Goal: Navigation & Orientation: Understand site structure

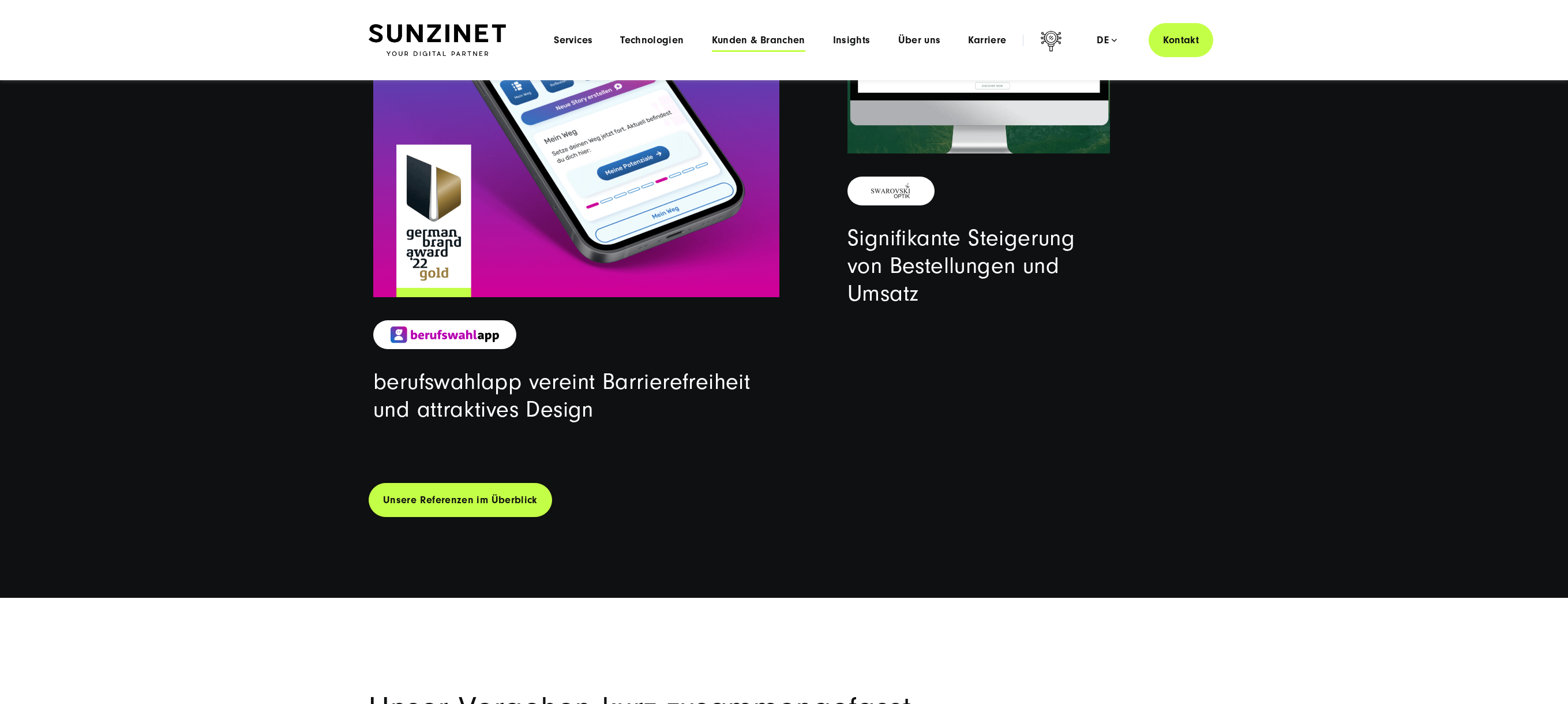
scroll to position [4128, 0]
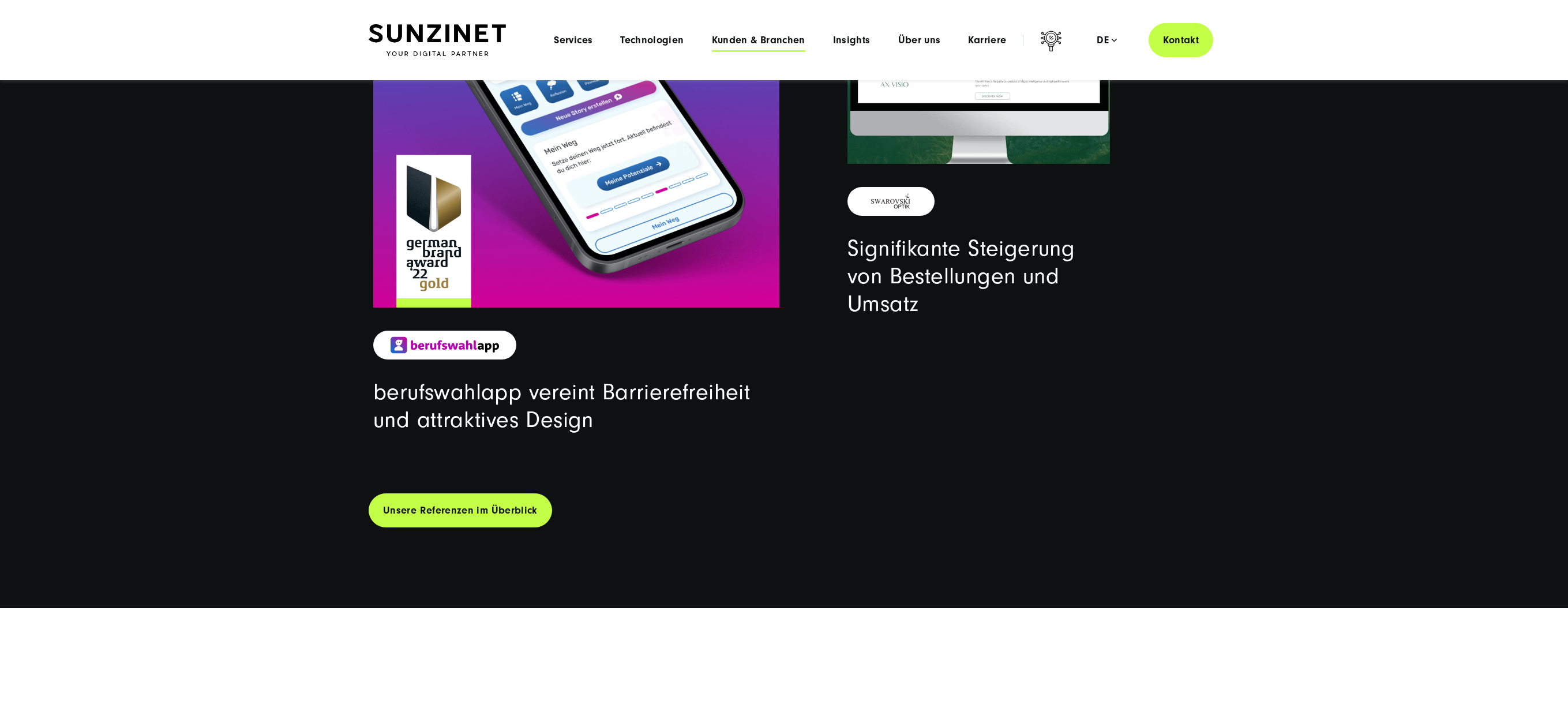
click at [765, 41] on span "Kunden & Branchen" at bounding box center [758, 40] width 93 height 12
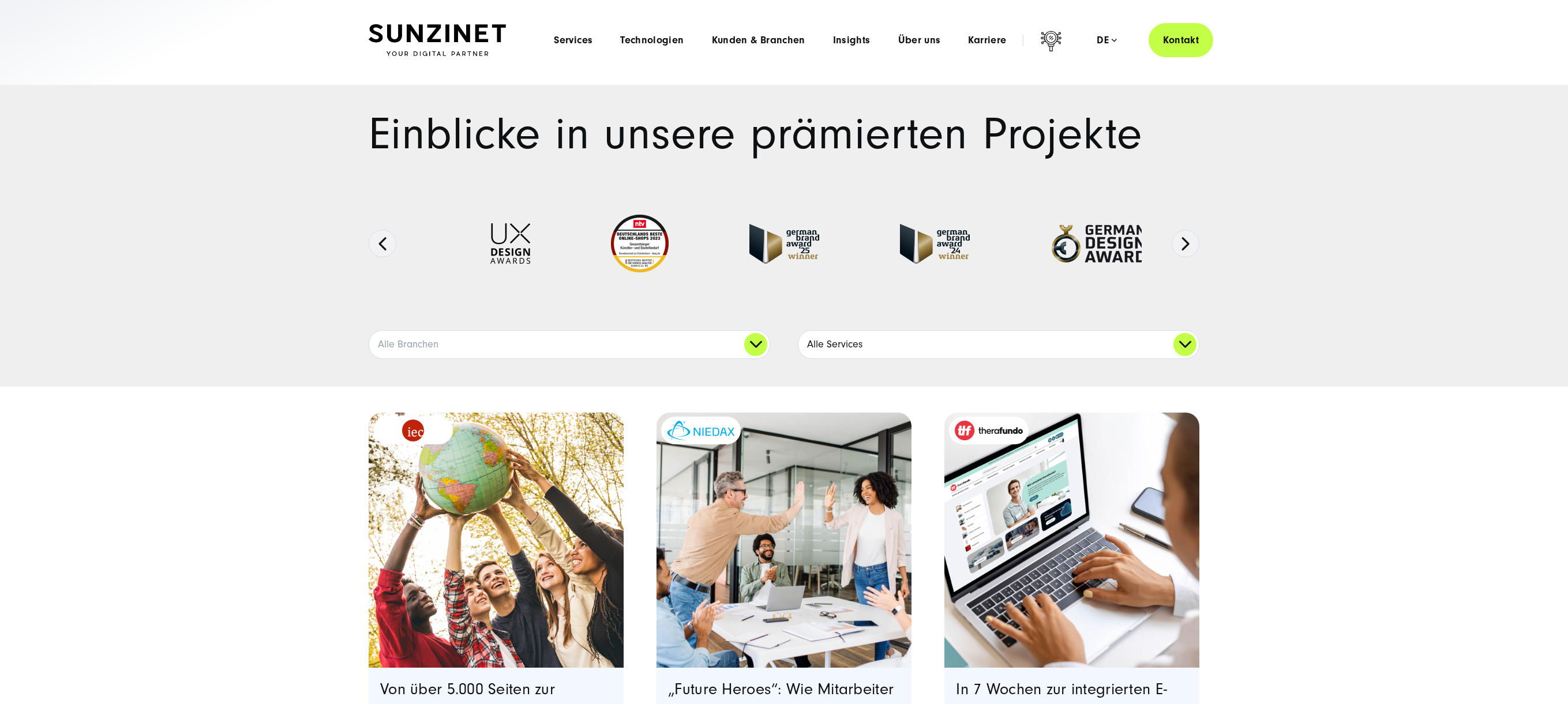
click at [1186, 334] on link "Alle Services" at bounding box center [998, 345] width 400 height 27
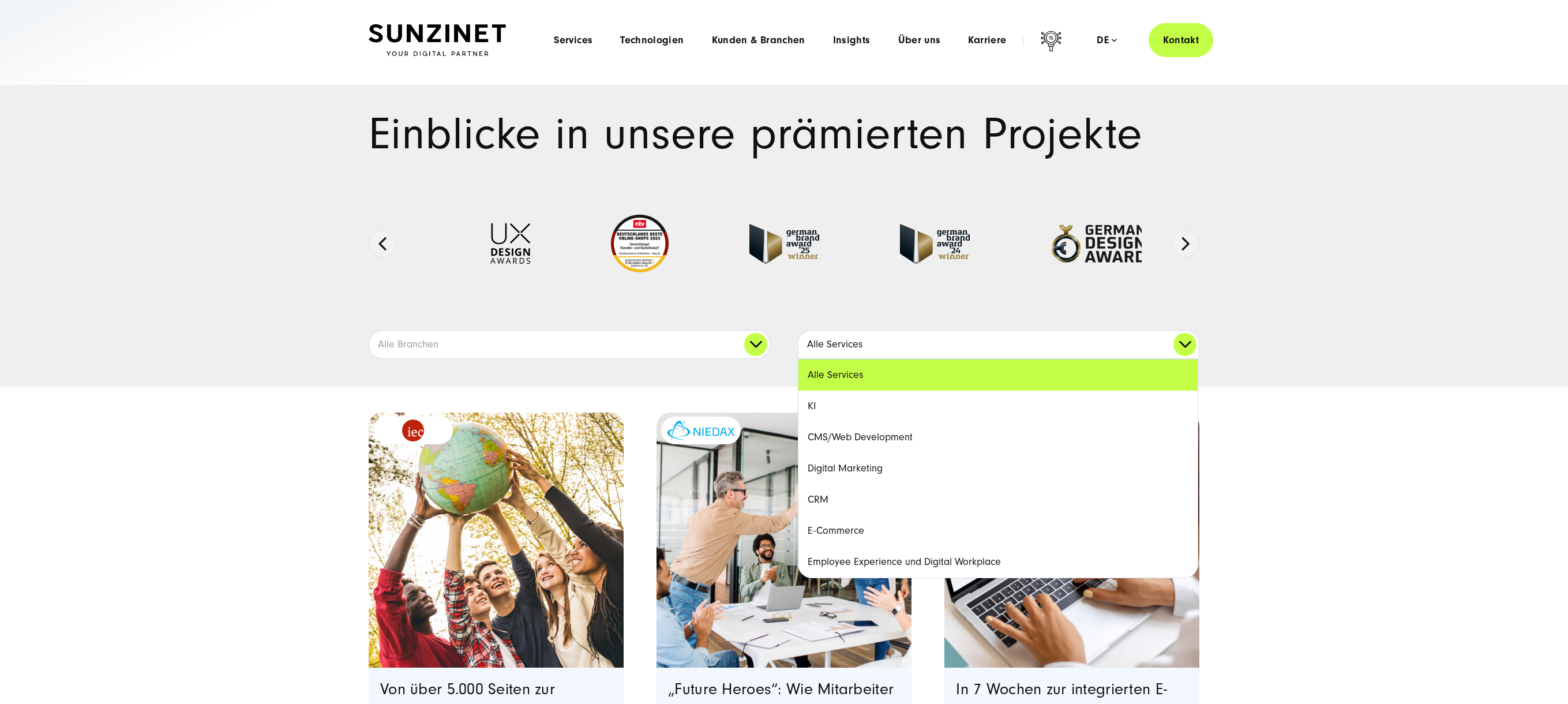
click at [1185, 341] on link "Alle Services" at bounding box center [998, 345] width 400 height 27
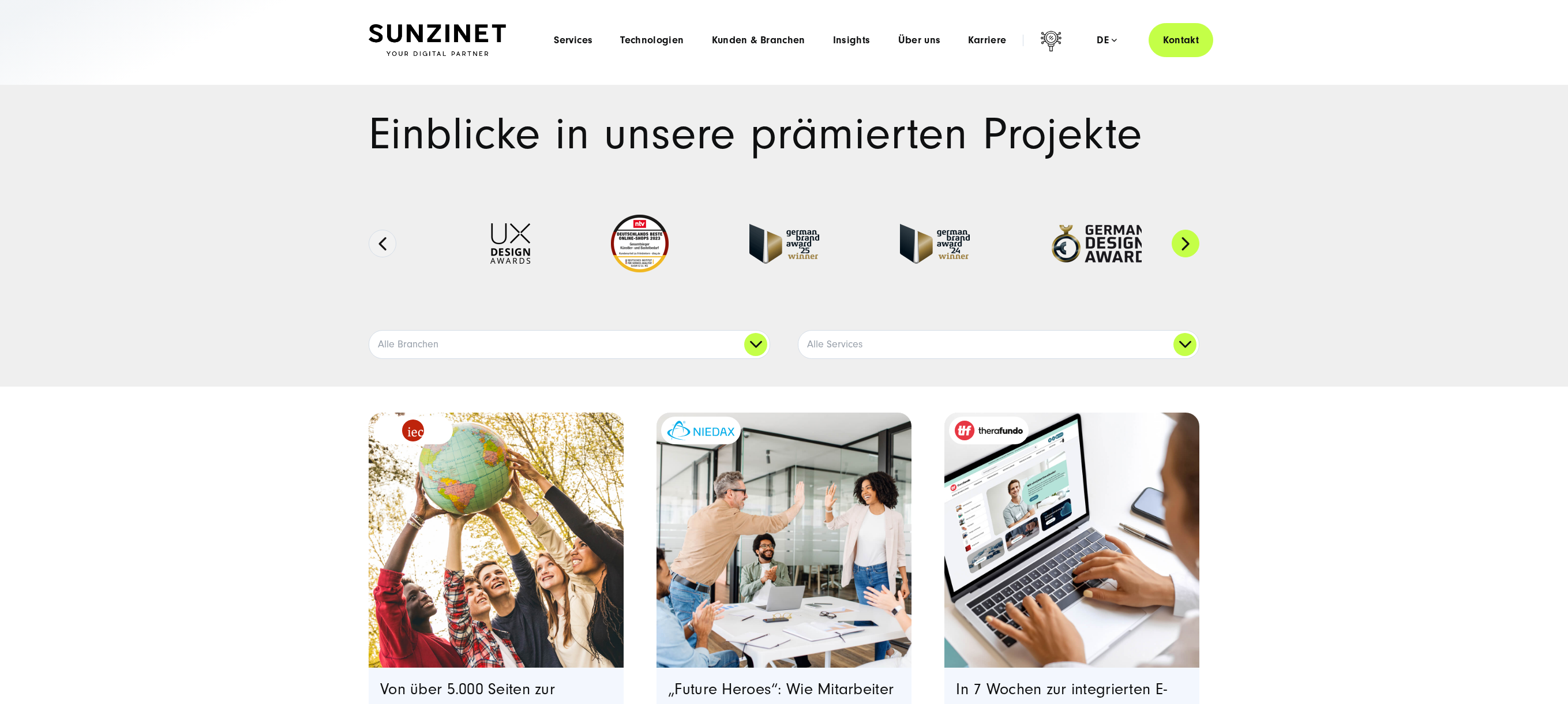
click at [1190, 240] on button "Next" at bounding box center [1186, 244] width 27 height 27
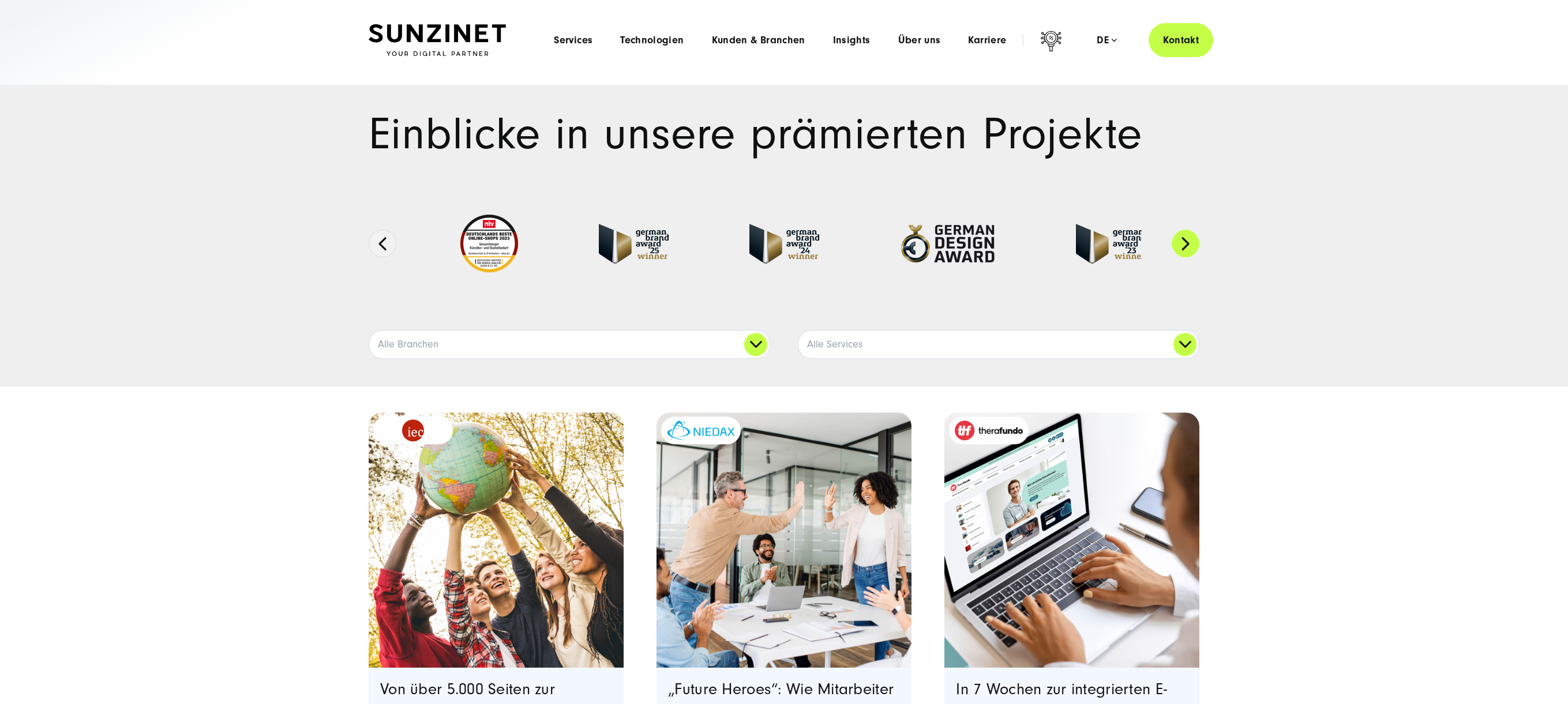
click at [1190, 240] on button "Next" at bounding box center [1186, 244] width 27 height 27
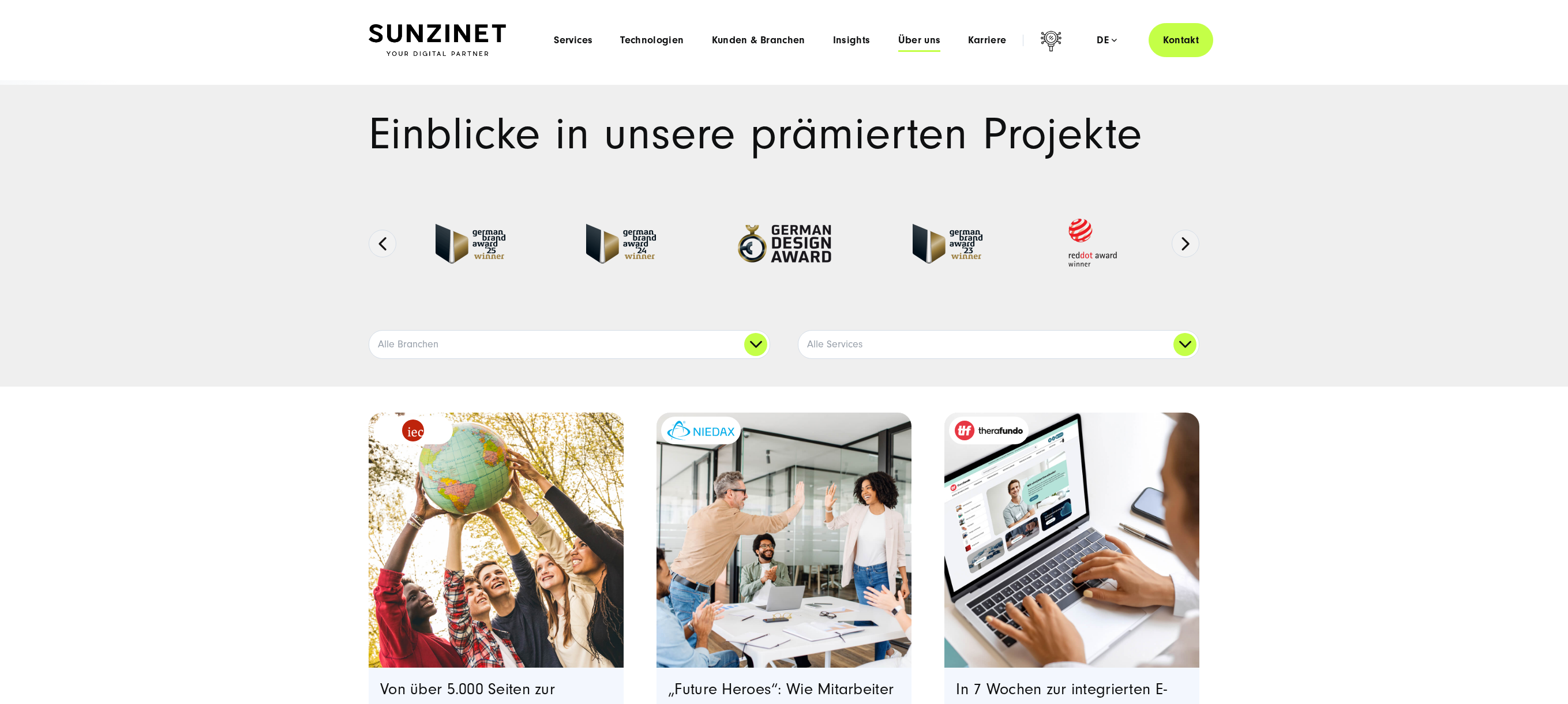
click at [909, 39] on span "Über uns" at bounding box center [920, 40] width 43 height 12
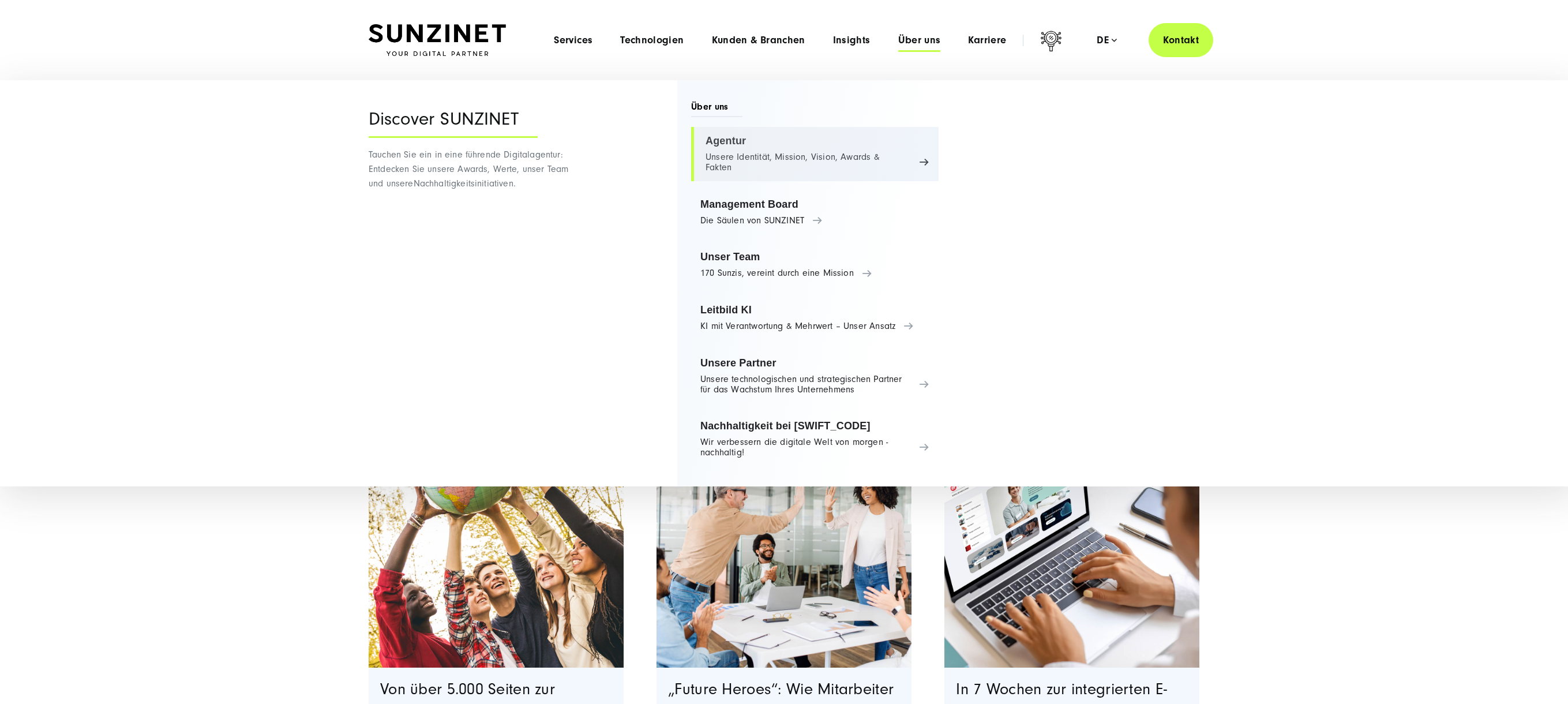
click at [723, 143] on link "Agentur Unsere Identität, Mission, Vision, Awards & Fakten" at bounding box center [815, 154] width 247 height 54
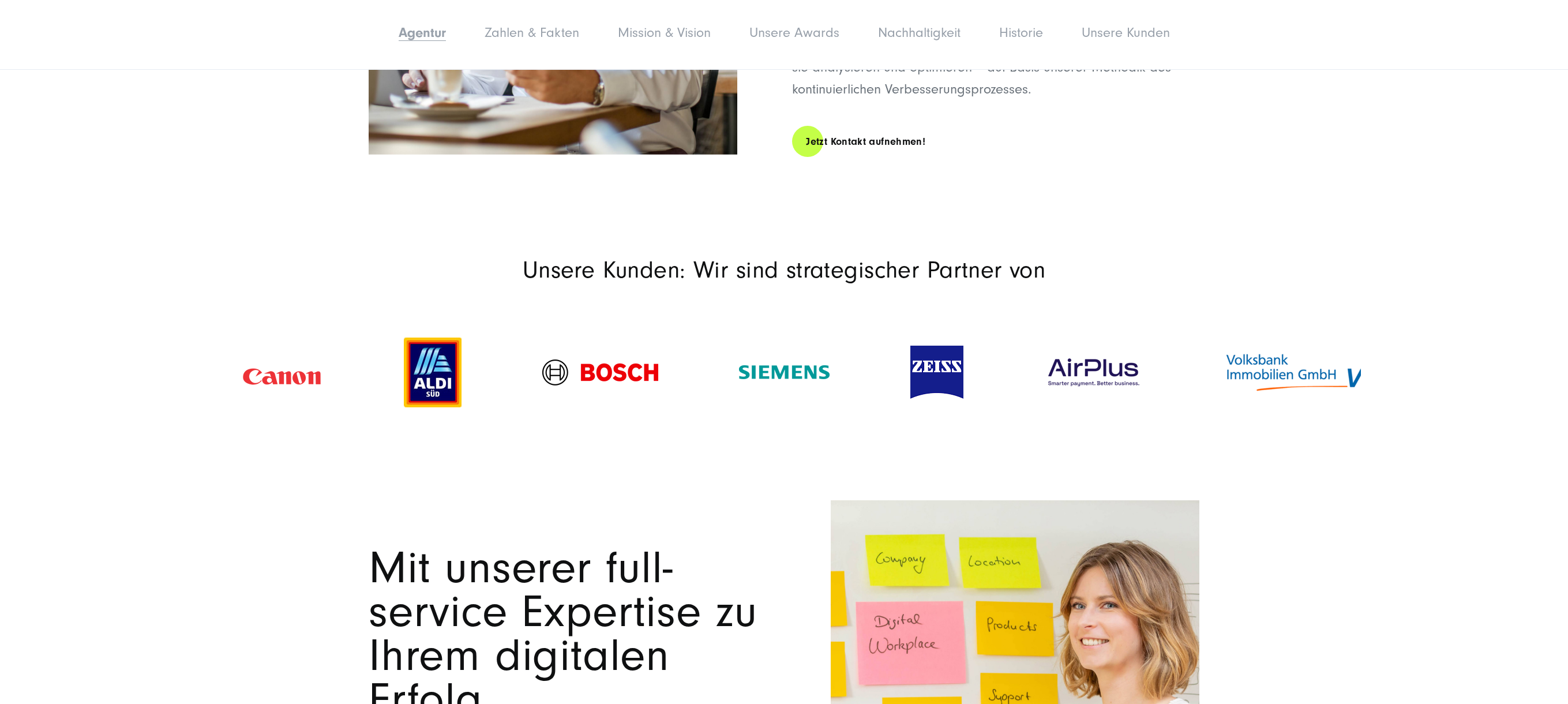
scroll to position [812, 0]
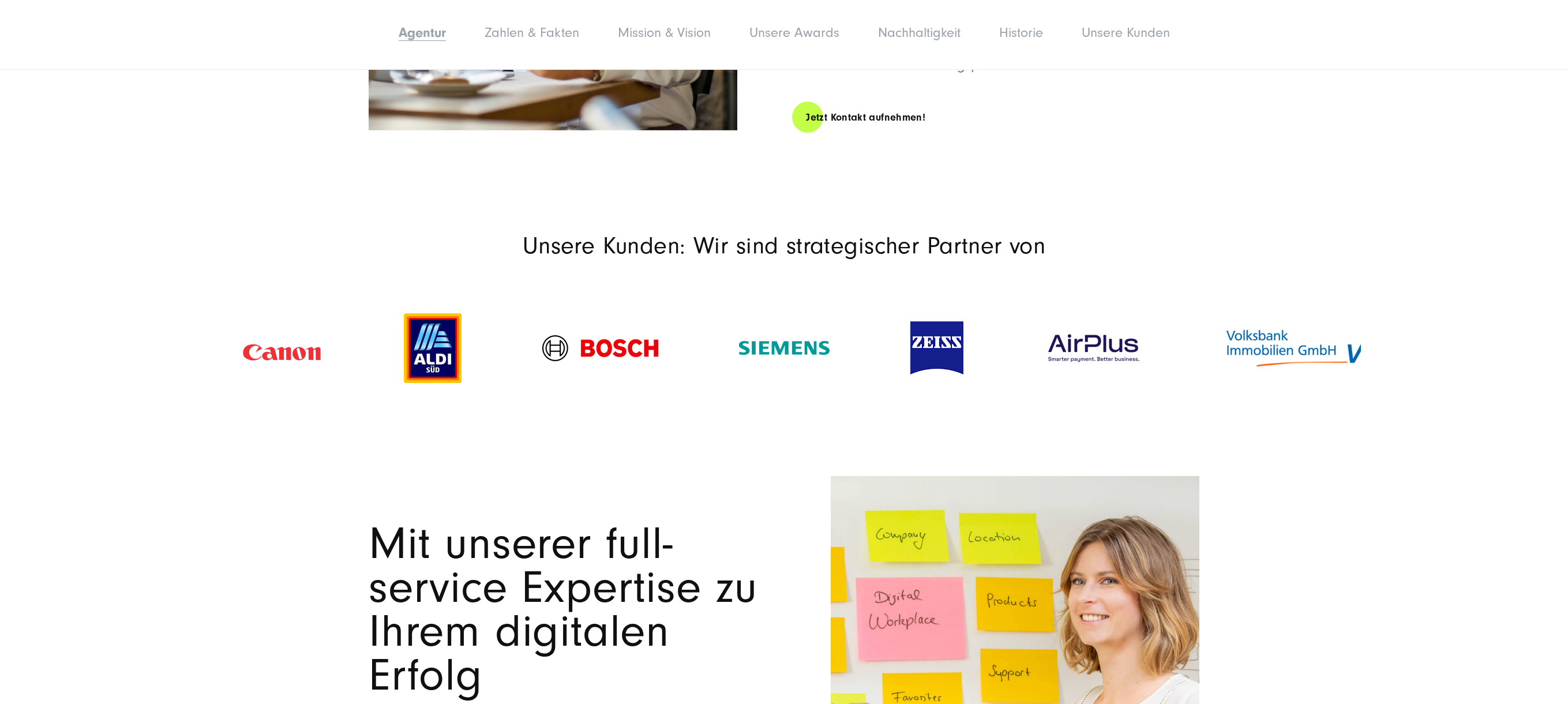
click at [1108, 348] on img at bounding box center [1093, 348] width 98 height 33
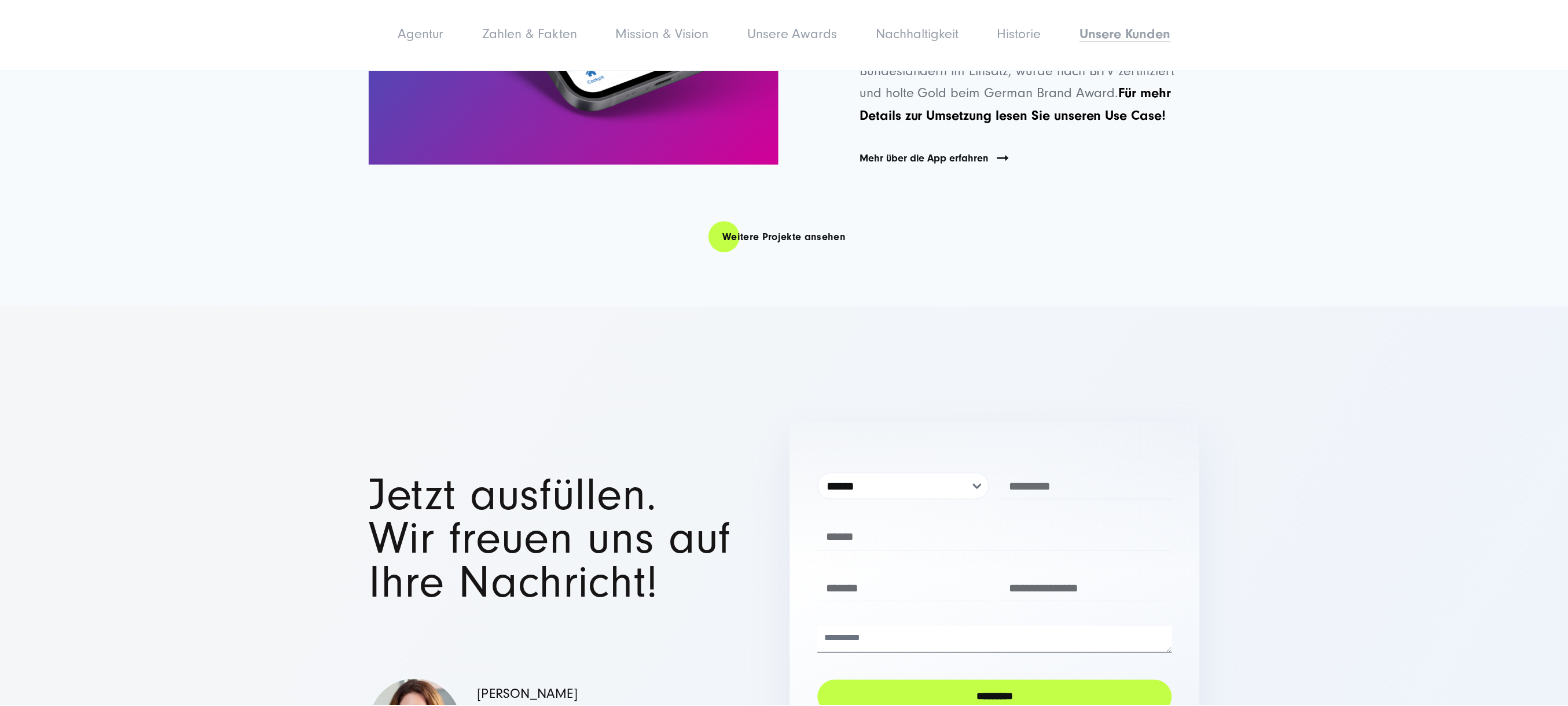
scroll to position [9192, 0]
